Goal: Information Seeking & Learning: Compare options

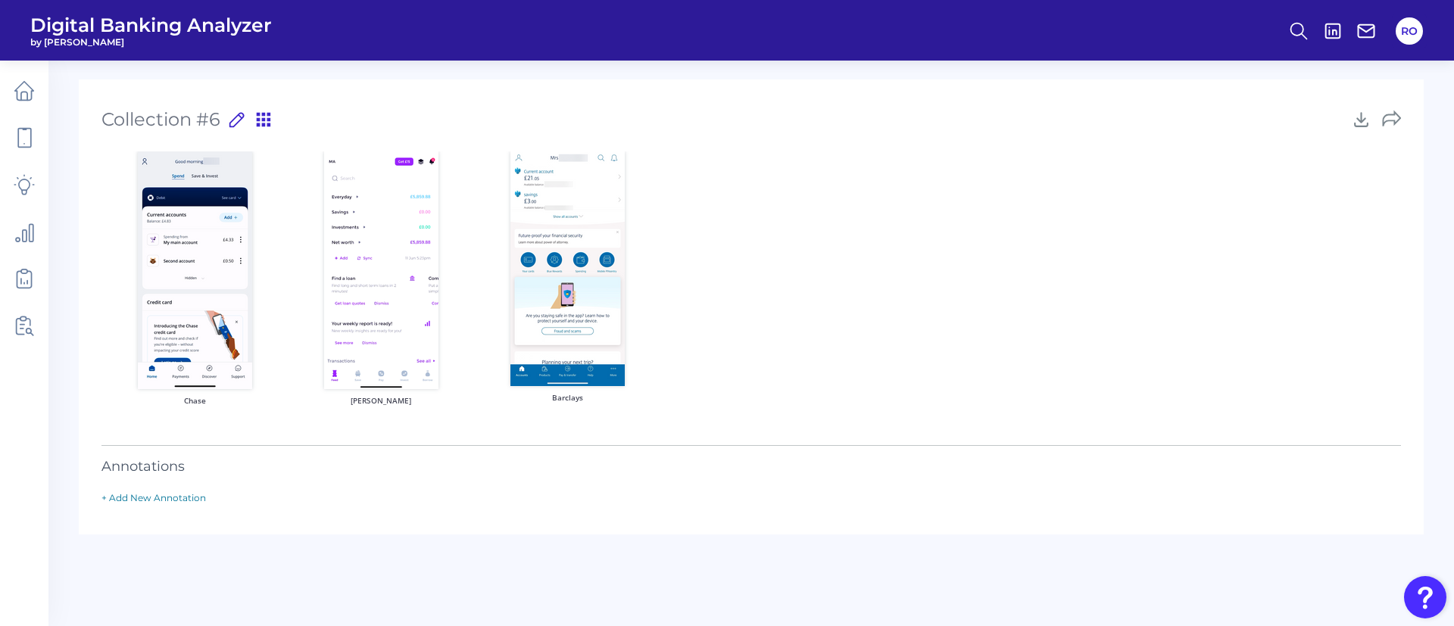
click at [100, 39] on span "by [PERSON_NAME]" at bounding box center [151, 41] width 242 height 11
click at [67, 136] on main "Collection #6 Collection #6 Press ‘Enter’ to save title 13 /50 Chase Emma Barcl…" at bounding box center [727, 313] width 1454 height 626
click at [18, 93] on icon at bounding box center [24, 90] width 21 height 21
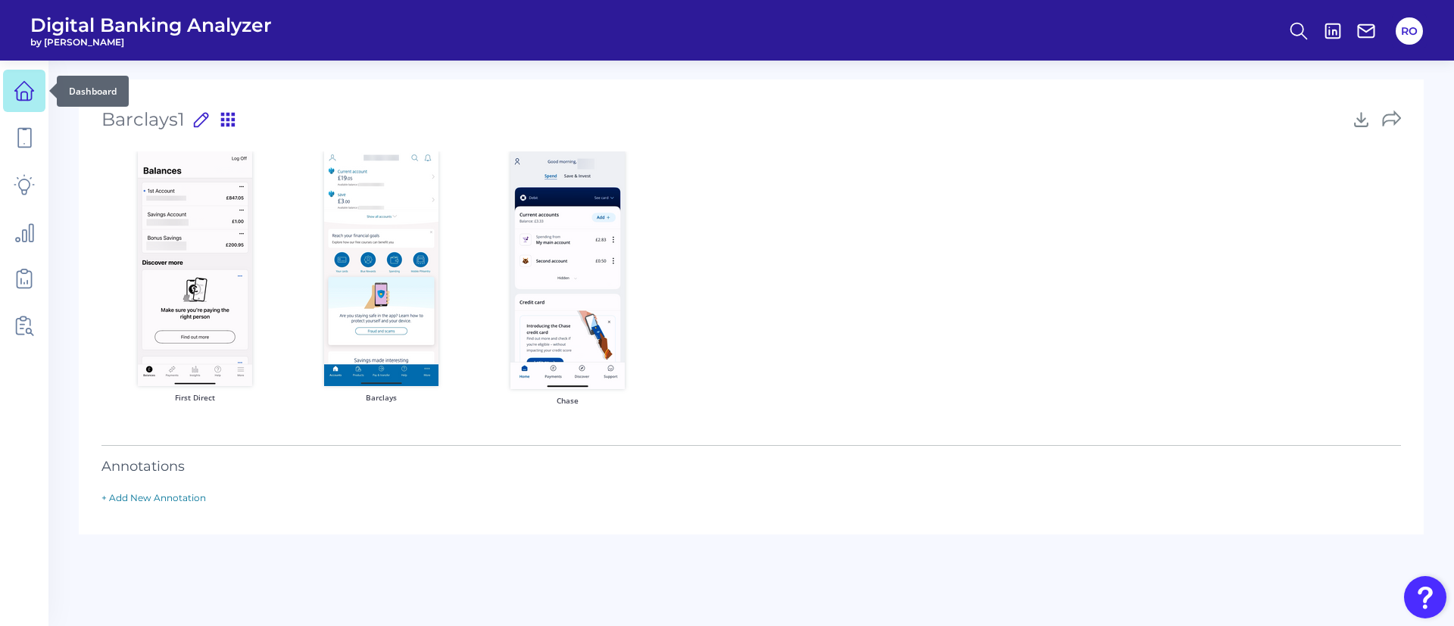
click at [26, 83] on icon at bounding box center [24, 91] width 19 height 19
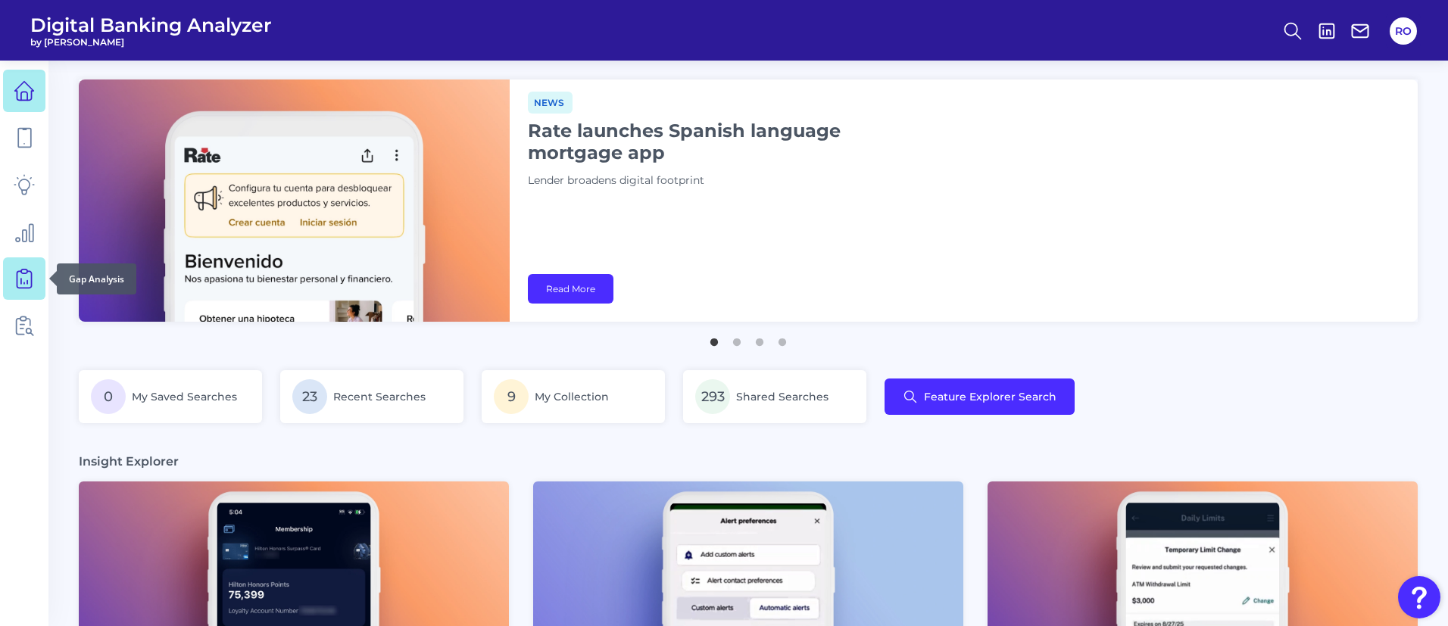
click at [33, 270] on icon at bounding box center [24, 278] width 21 height 21
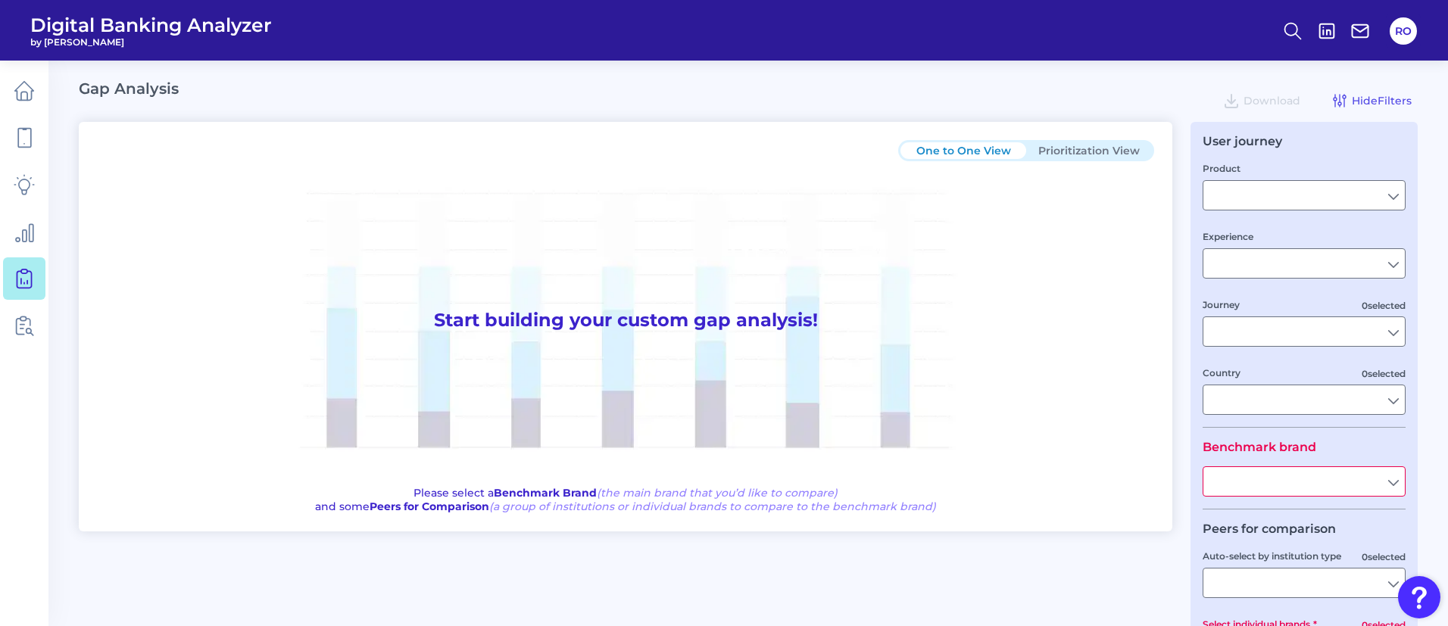
type input "Checking / Current Account"
type input "Mobile Servicing"
type input "Pre-Login Area, New Customer Onboarding, Login & Authentication, Accounts and t…"
type input "United Kingdom"
type input "All Select individual brands"
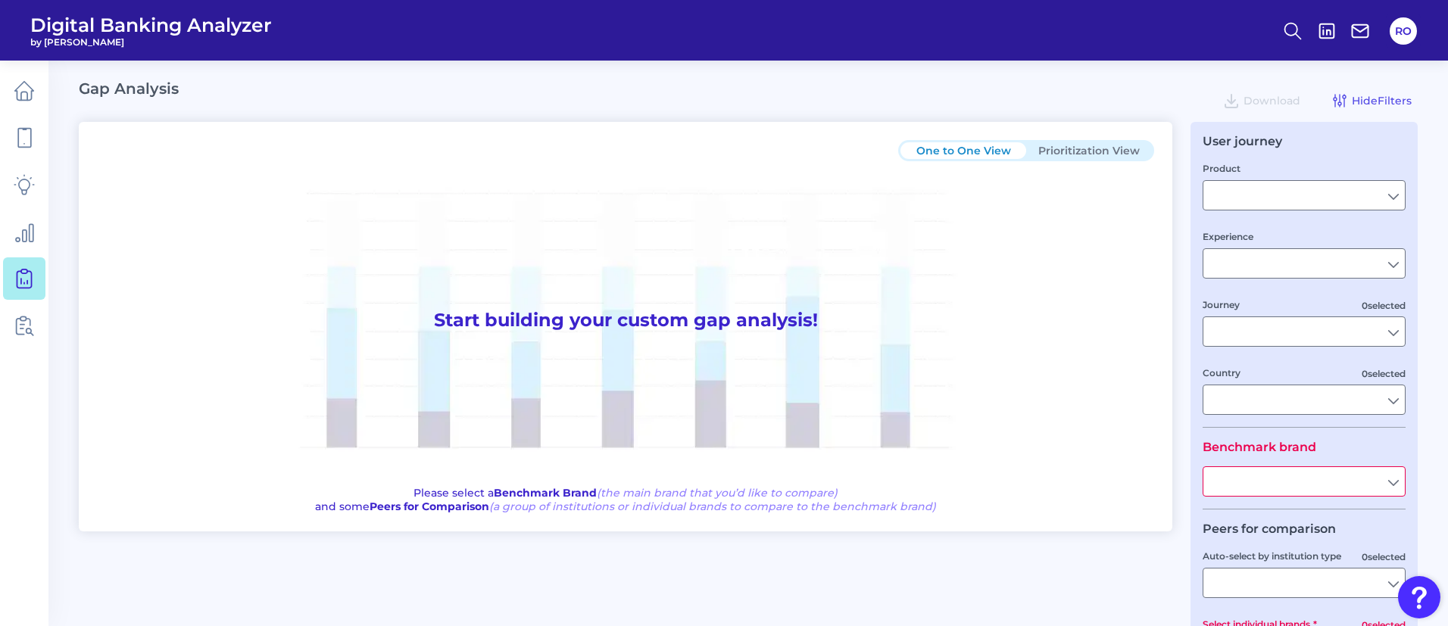
type input "All Journeys"
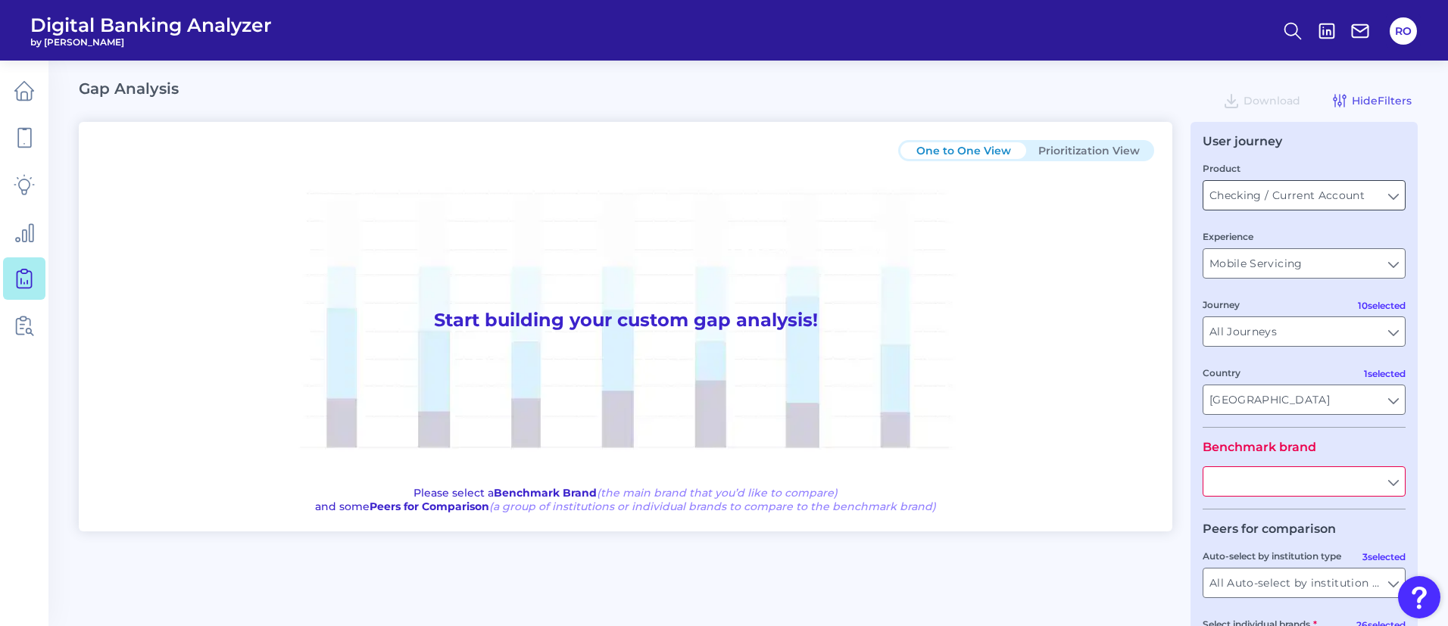
click at [1282, 202] on input "Checking / Current Account" at bounding box center [1305, 195] width 202 height 29
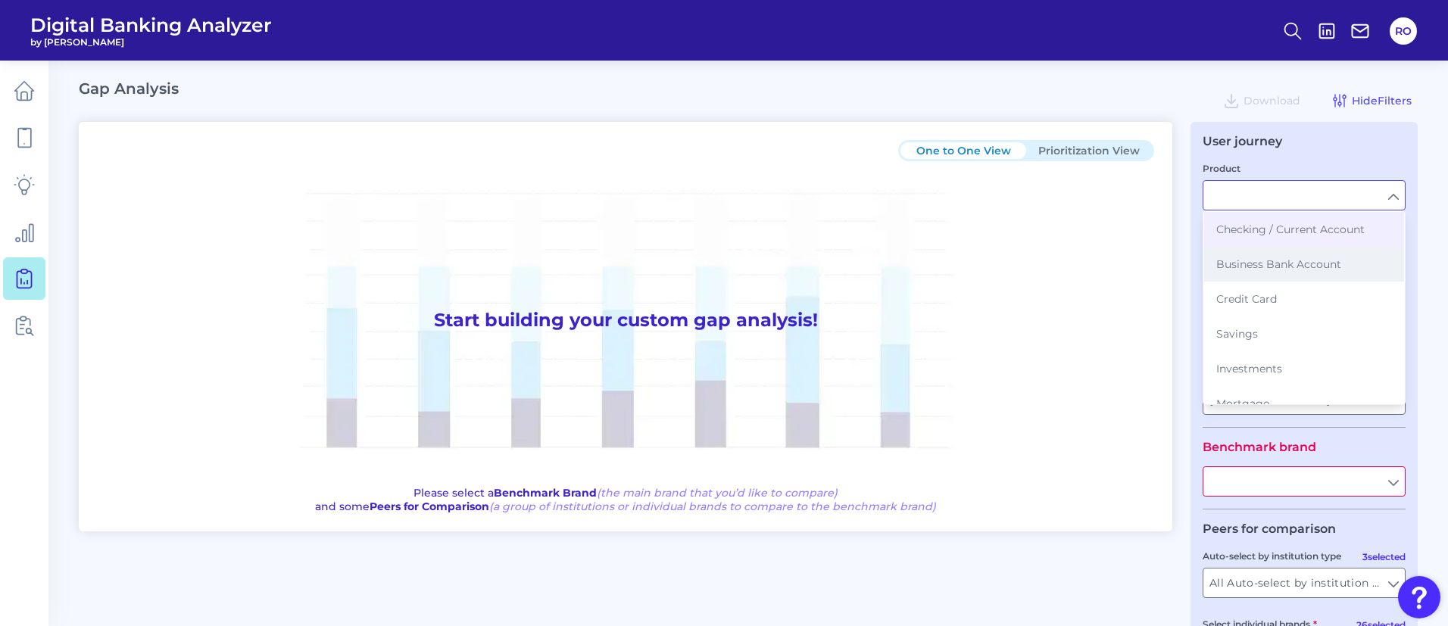
click at [1276, 273] on button "Business Bank Account" at bounding box center [1304, 264] width 200 height 35
type input "Business Bank Account"
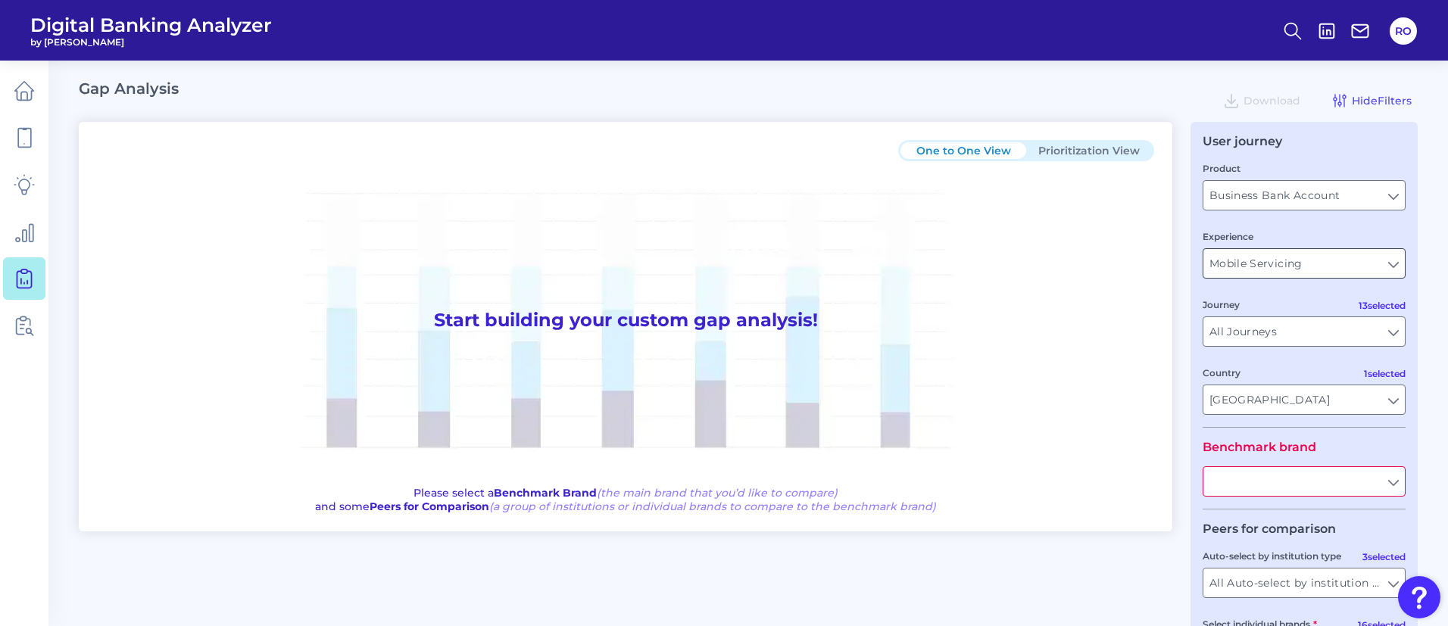
click at [1273, 270] on input "Mobile Servicing" at bounding box center [1305, 263] width 202 height 29
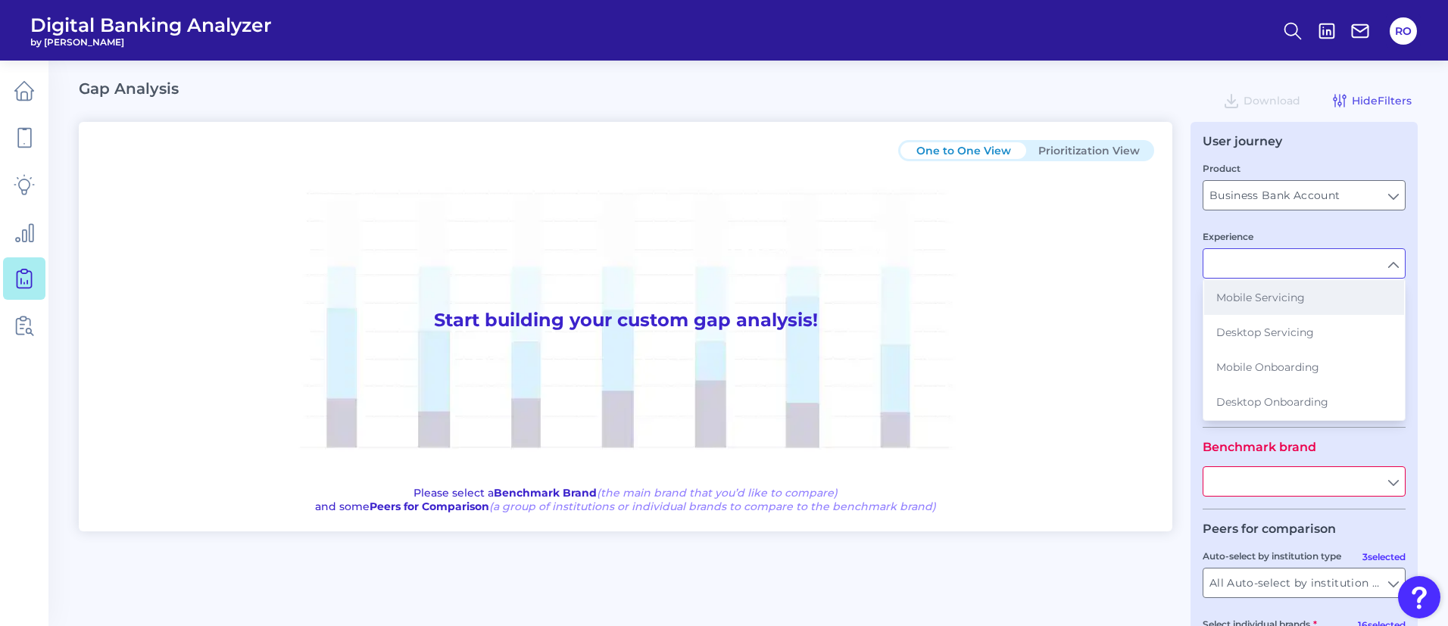
click at [1277, 298] on span "Mobile Servicing" at bounding box center [1261, 298] width 89 height 14
type input "Mobile Servicing"
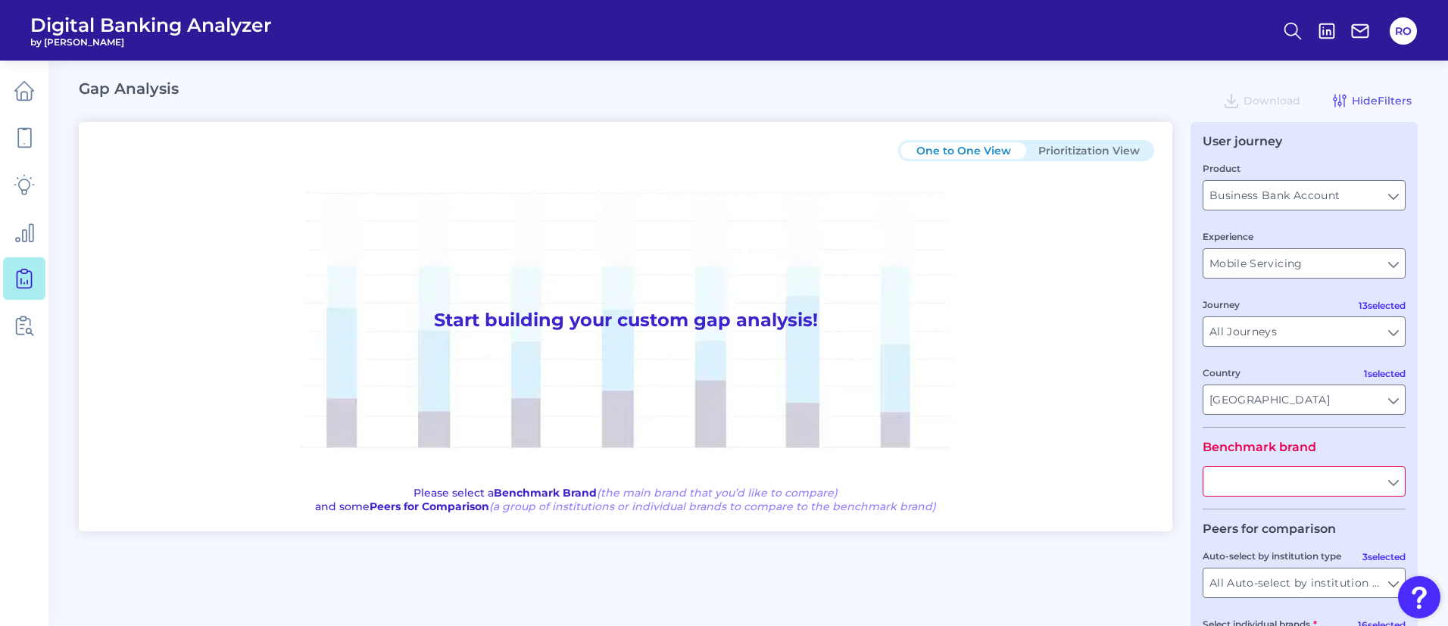
click at [1382, 480] on input "text" at bounding box center [1305, 481] width 202 height 29
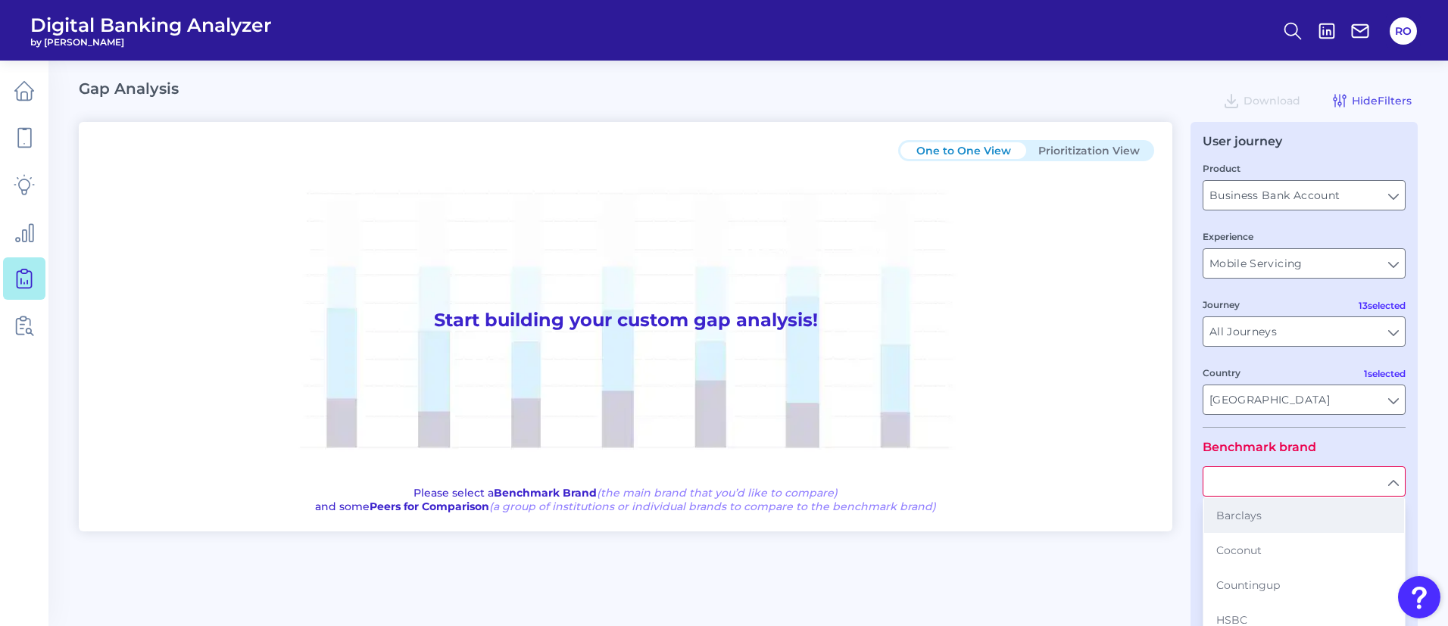
click at [1305, 526] on button "Barclays" at bounding box center [1304, 515] width 200 height 35
type input "Barclays"
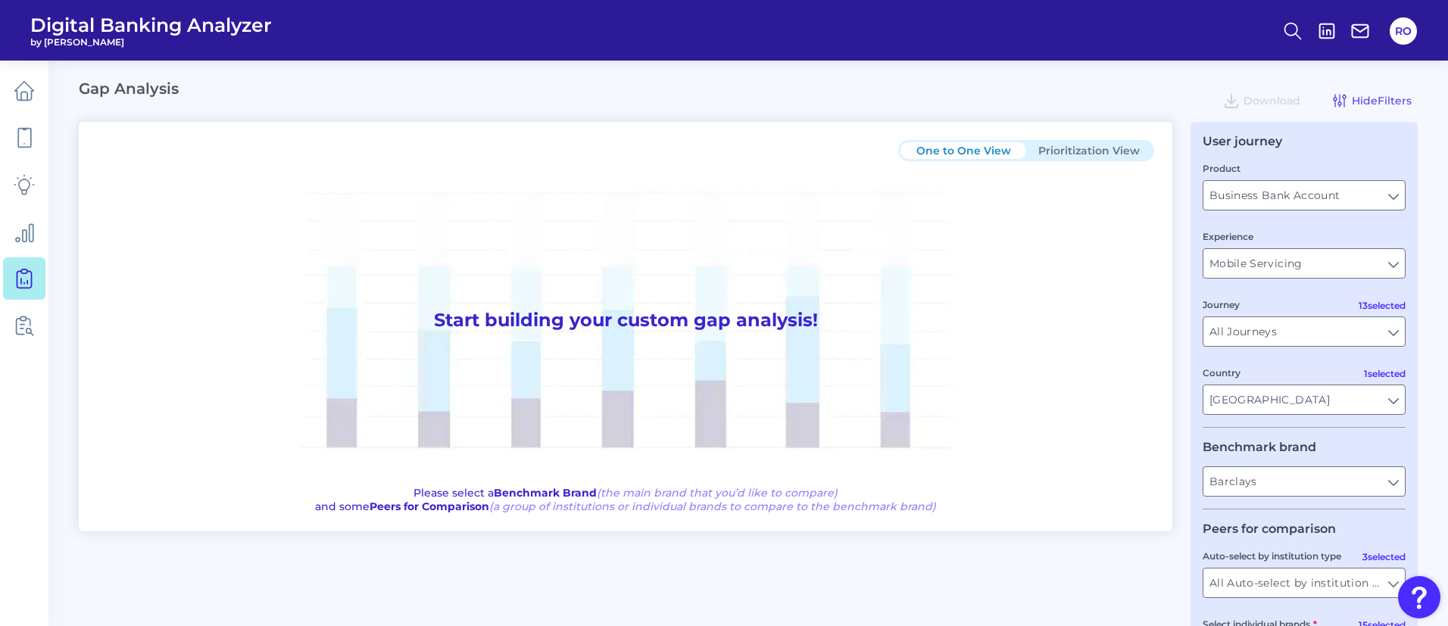
click at [1311, 444] on legend "Benchmark brand" at bounding box center [1260, 447] width 114 height 14
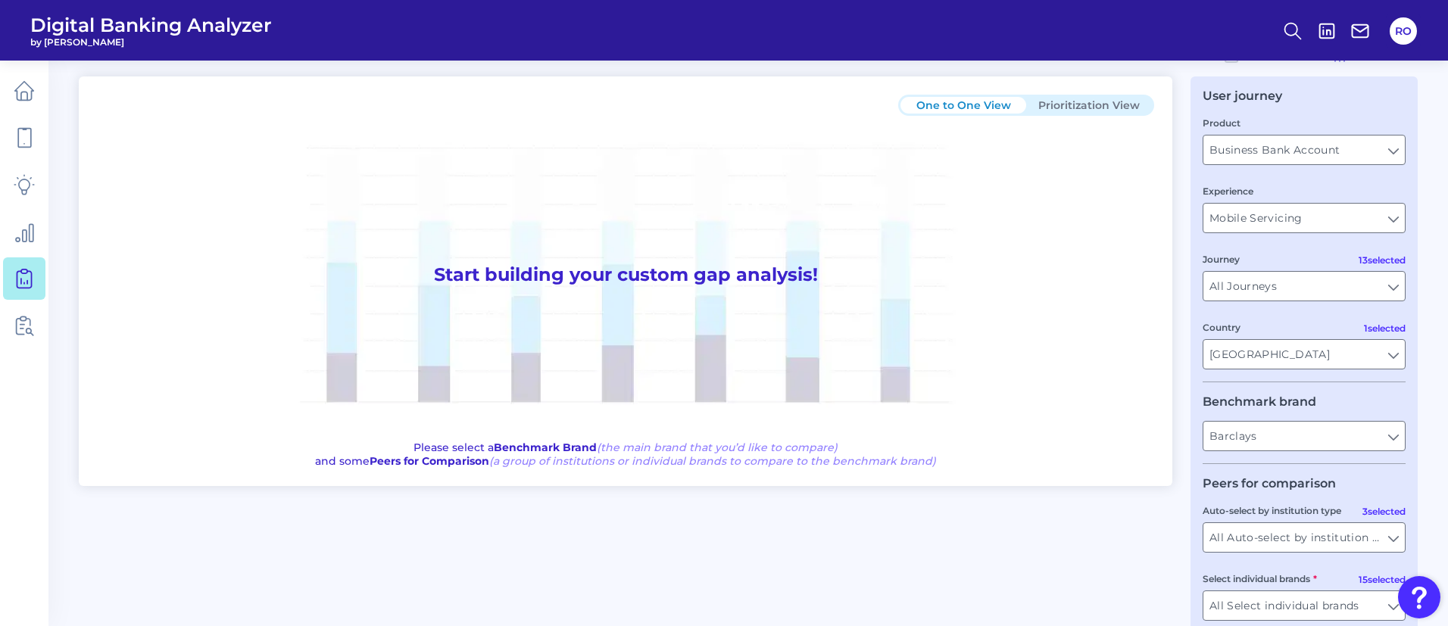
scroll to position [127, 0]
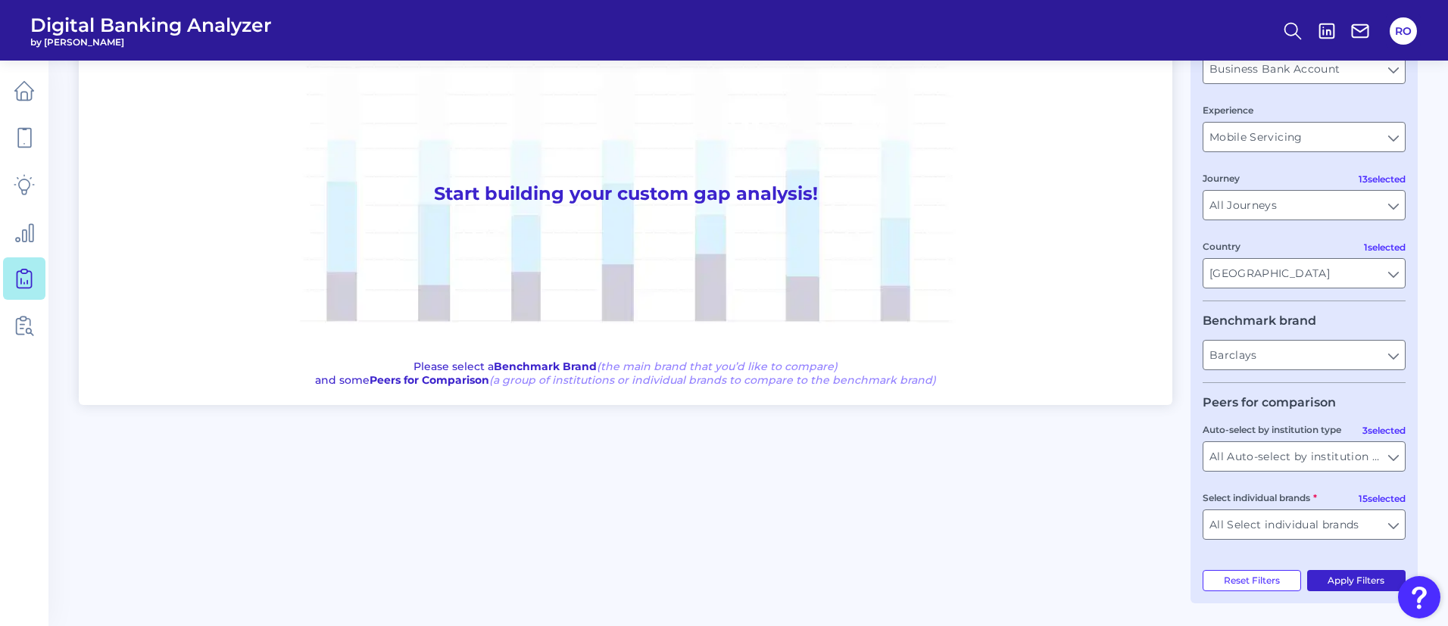
click at [1351, 580] on button "Apply Filters" at bounding box center [1356, 580] width 99 height 21
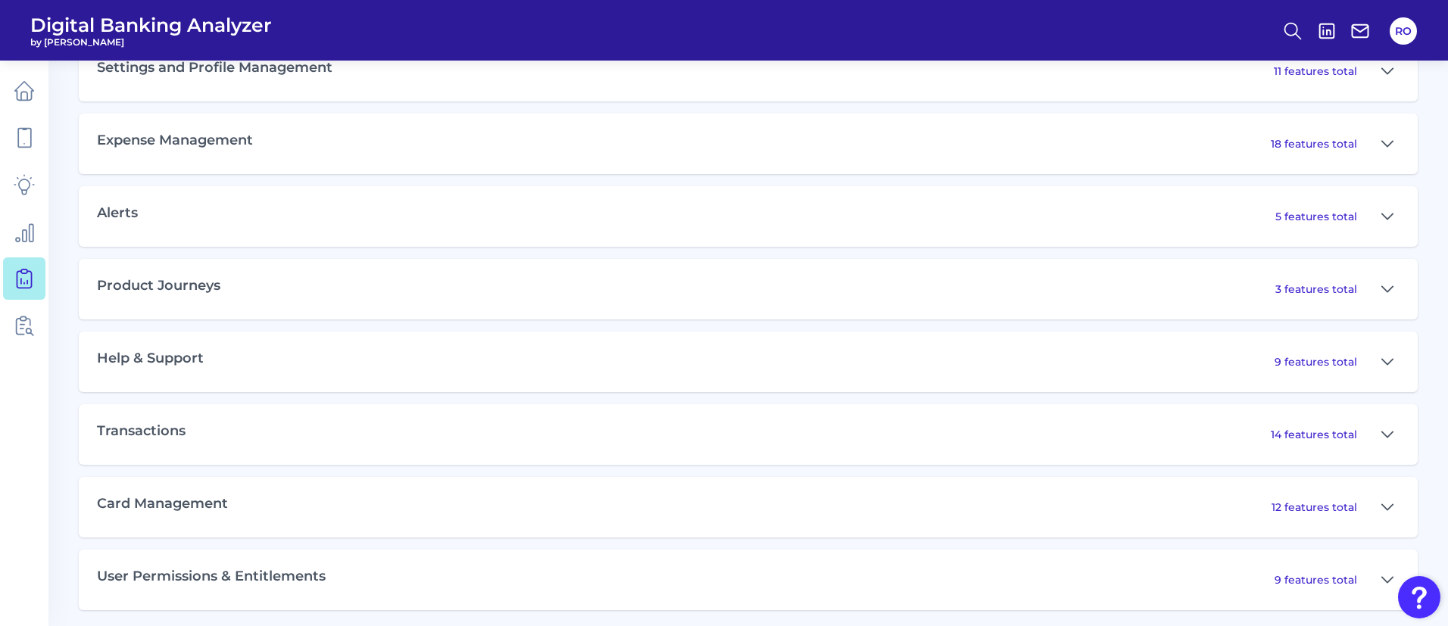
scroll to position [999, 0]
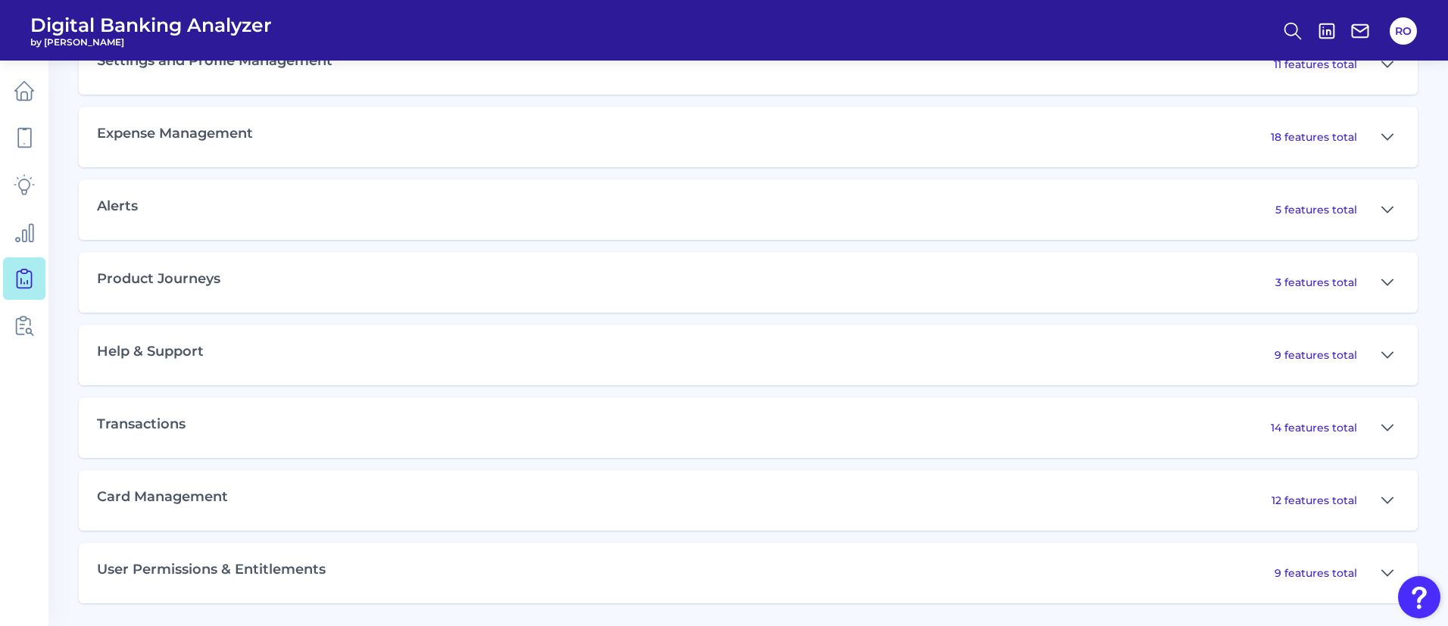
click at [386, 568] on div "User Permissions & Entitlements 9 features total" at bounding box center [748, 573] width 1339 height 61
click at [1383, 426] on icon at bounding box center [1388, 428] width 12 height 18
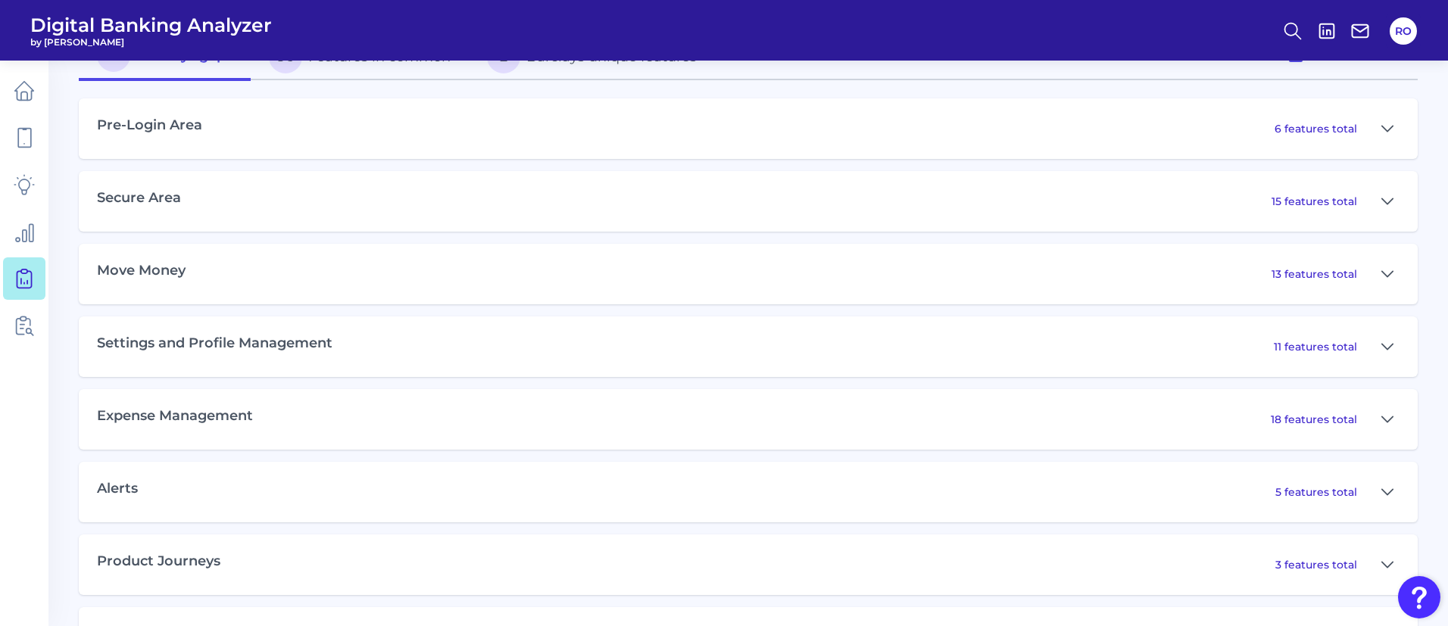
scroll to position [713, 0]
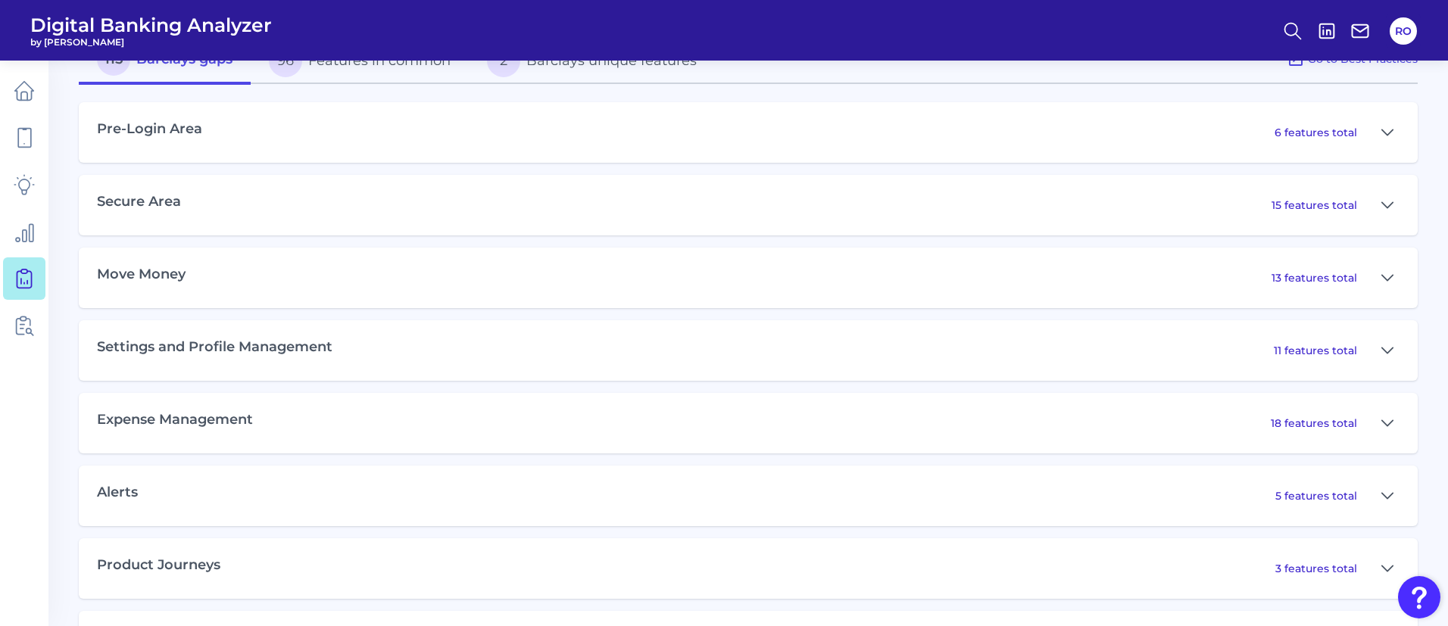
click at [1404, 223] on div "Secure Area 15 features total" at bounding box center [748, 205] width 1339 height 61
click at [1376, 197] on button at bounding box center [1388, 205] width 24 height 24
